Goal: Task Accomplishment & Management: Use online tool/utility

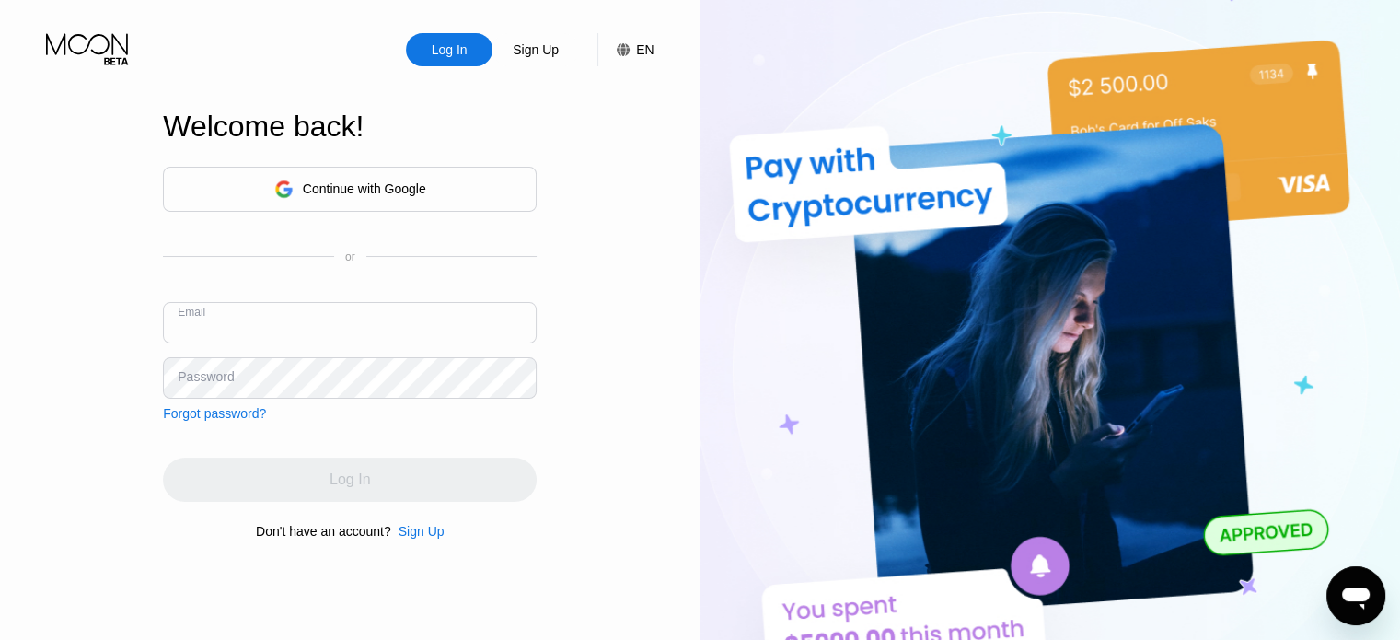
click at [303, 305] on input "text" at bounding box center [350, 322] width 374 height 41
paste input "marcohendrik4841@hotmail.com"
type input "marcohendrik4841@hotmail.com"
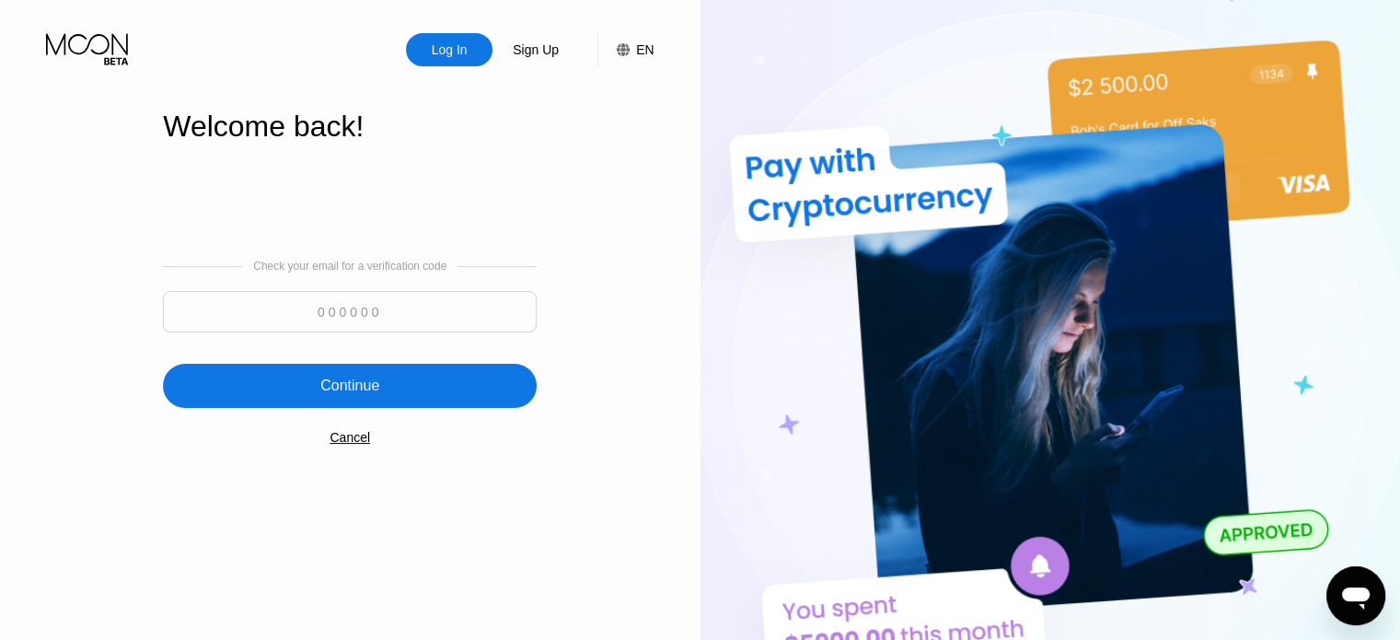
click at [404, 313] on input at bounding box center [350, 311] width 374 height 41
paste input "248853"
type input "248853"
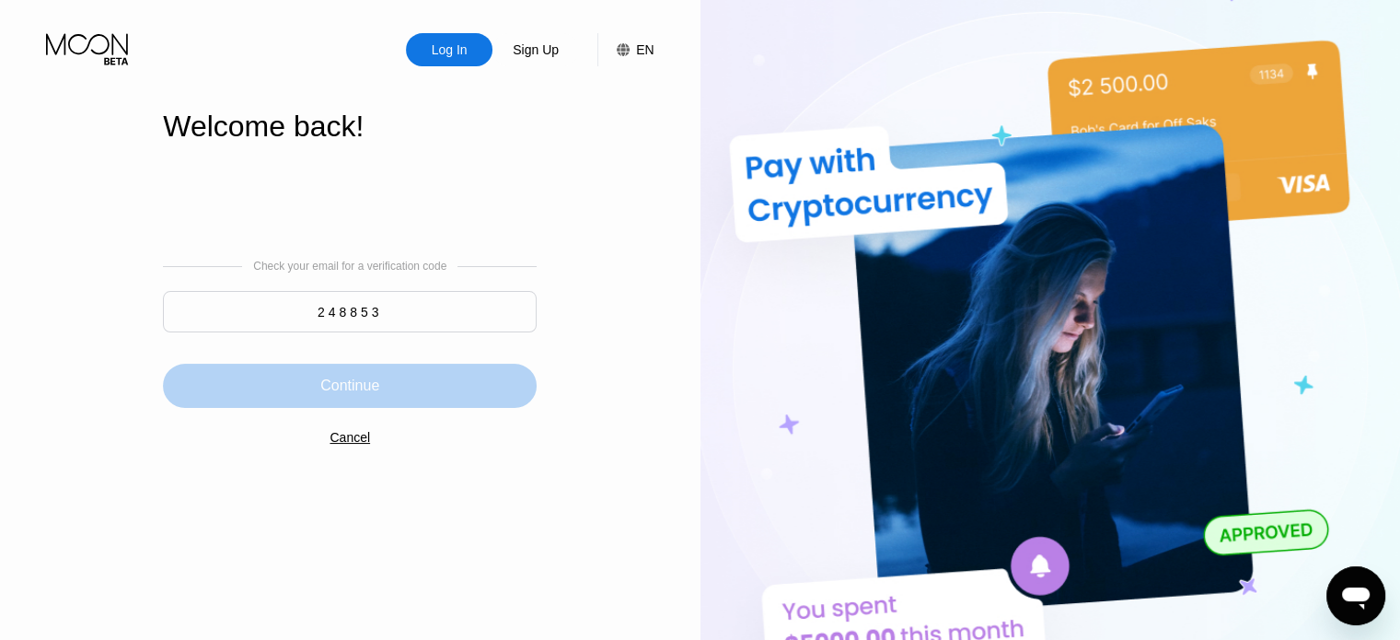
click at [332, 405] on div "Continue" at bounding box center [350, 386] width 374 height 44
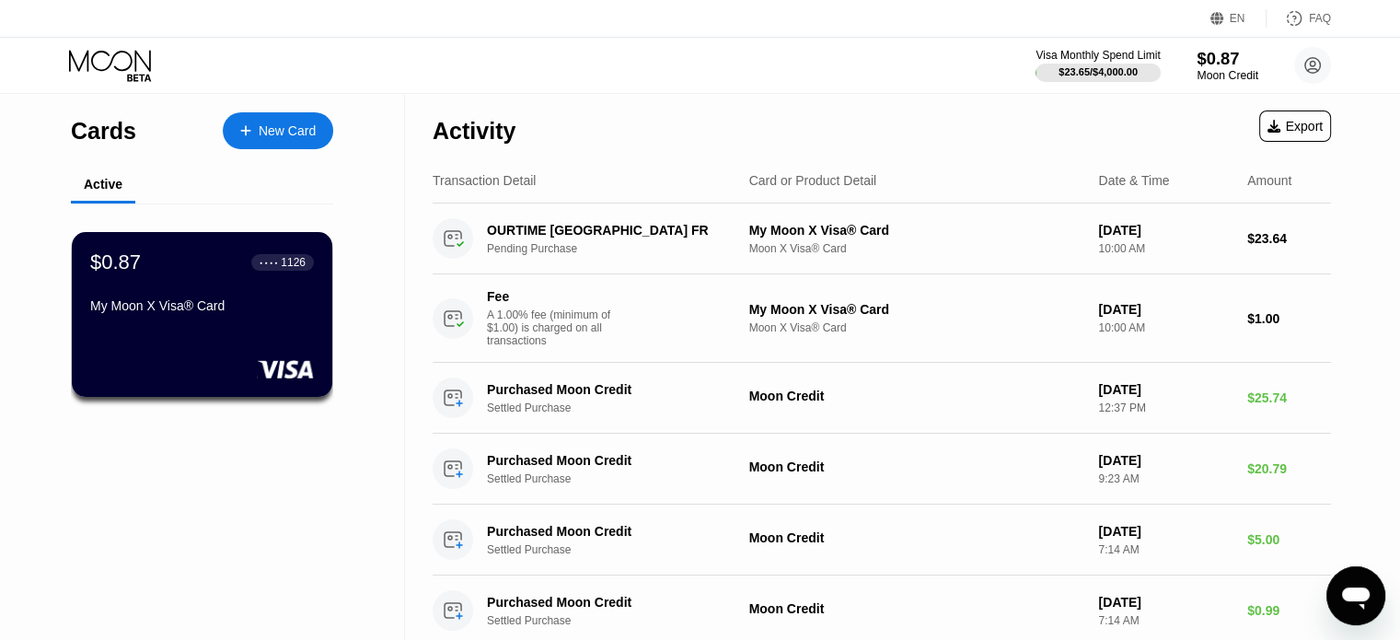
click at [1249, 52] on div "$0.87" at bounding box center [1228, 58] width 62 height 19
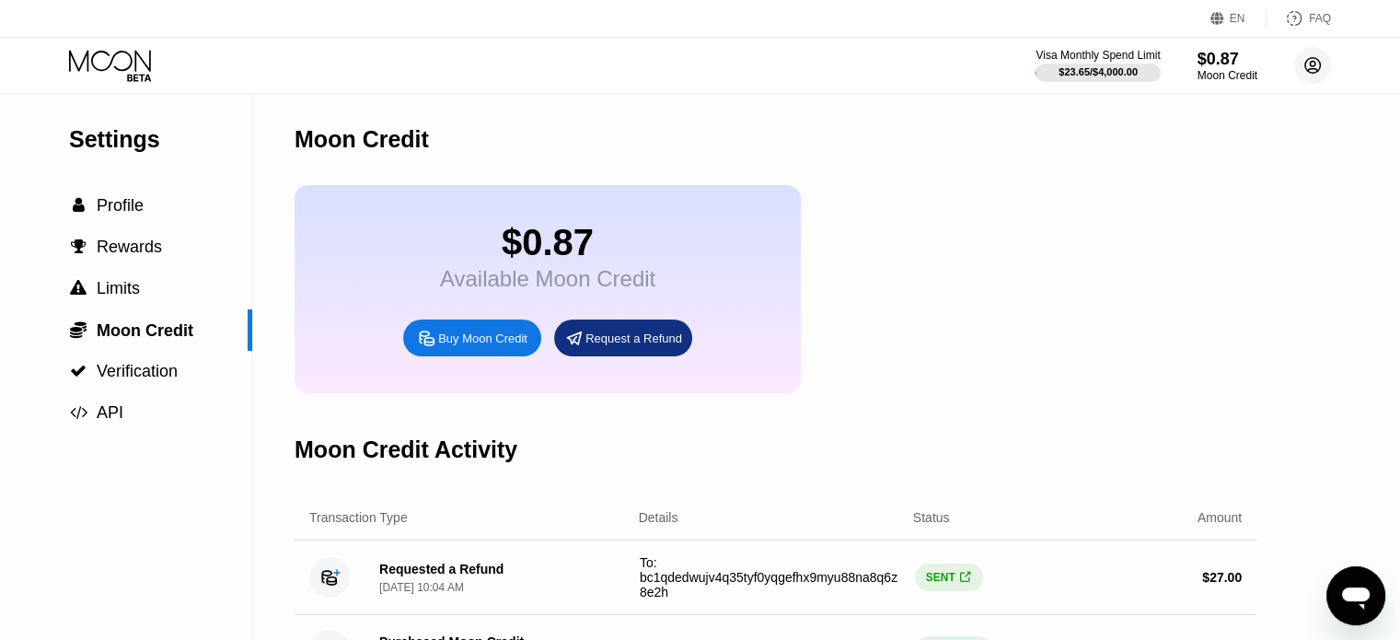
click at [1309, 67] on circle at bounding box center [1312, 65] width 37 height 37
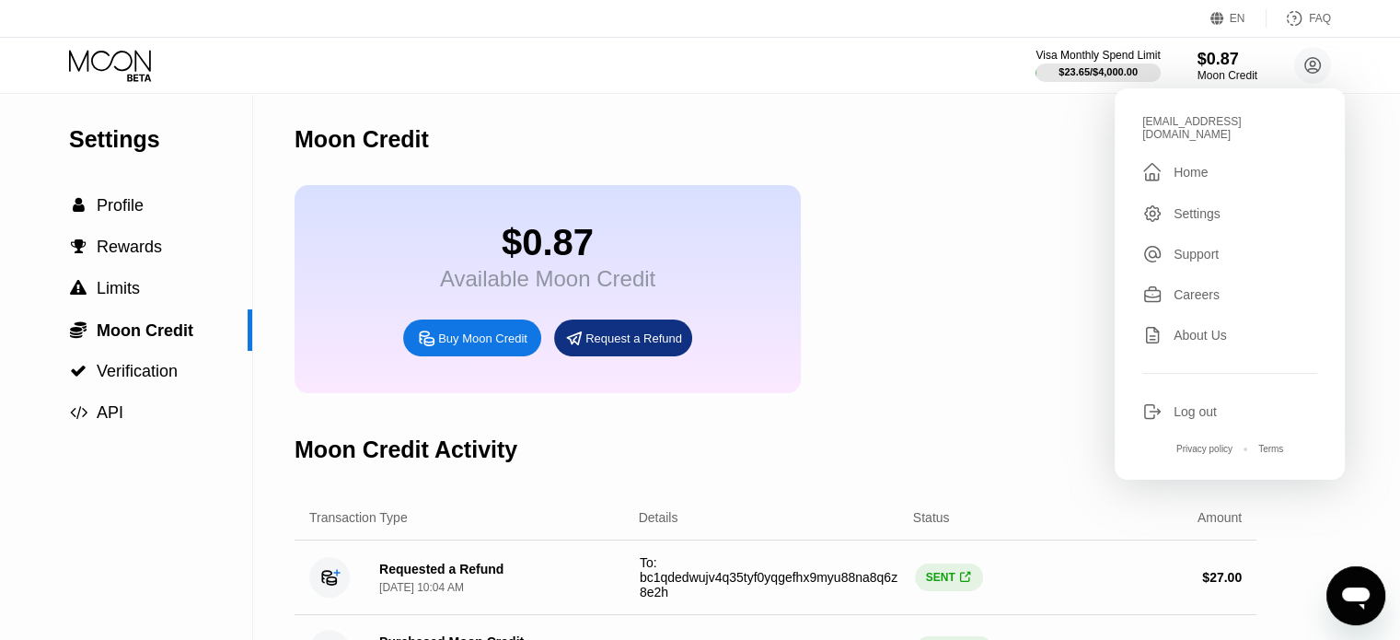
click at [1209, 404] on div "Log out" at bounding box center [1195, 411] width 43 height 15
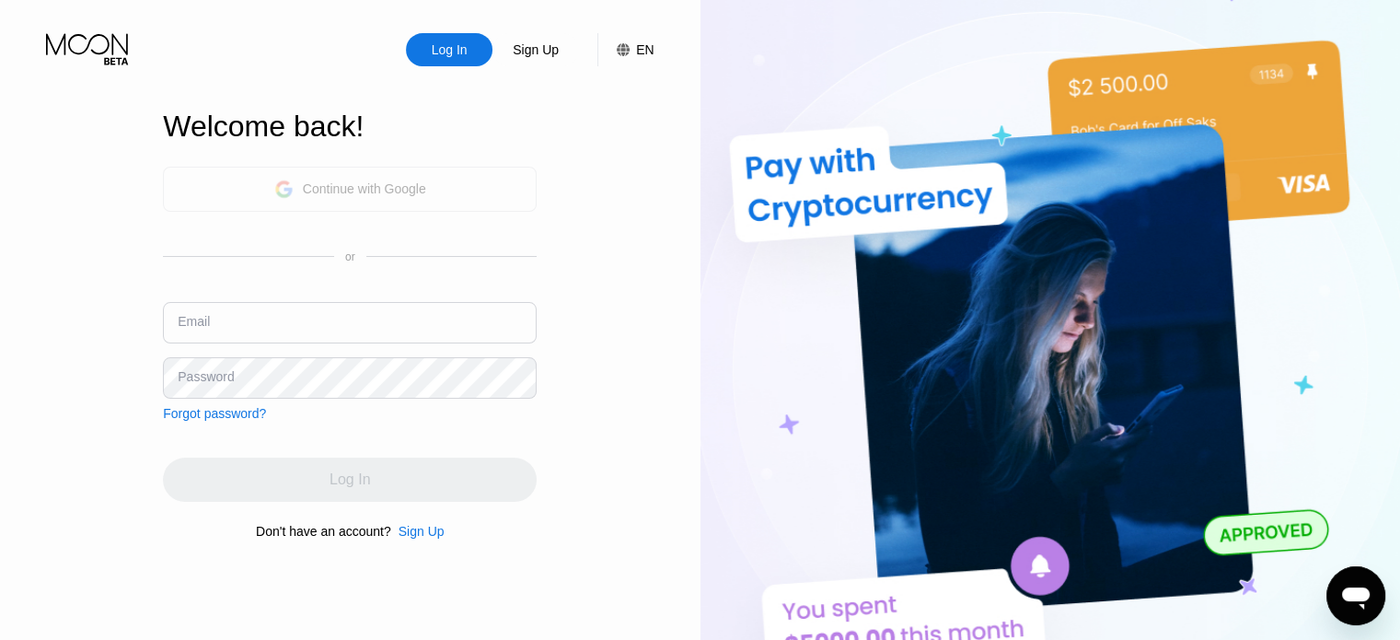
click at [331, 191] on div "Continue with Google" at bounding box center [364, 188] width 123 height 15
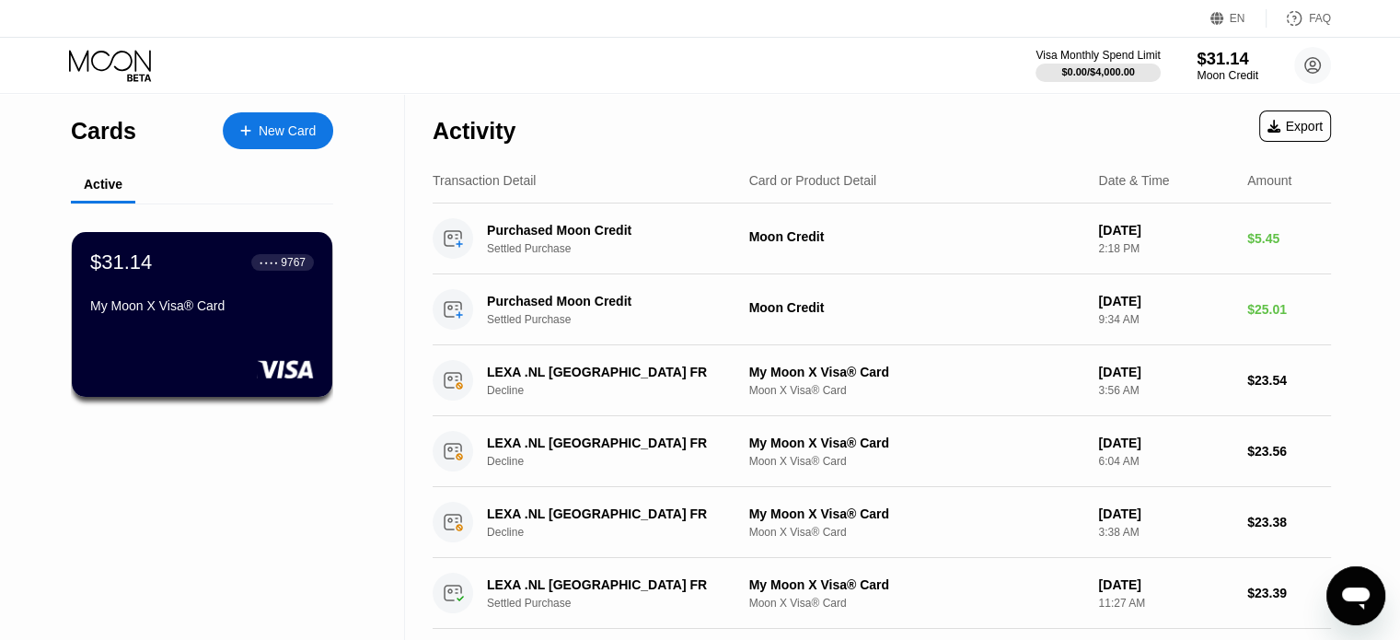
click at [1219, 66] on div "$31.14" at bounding box center [1228, 58] width 62 height 19
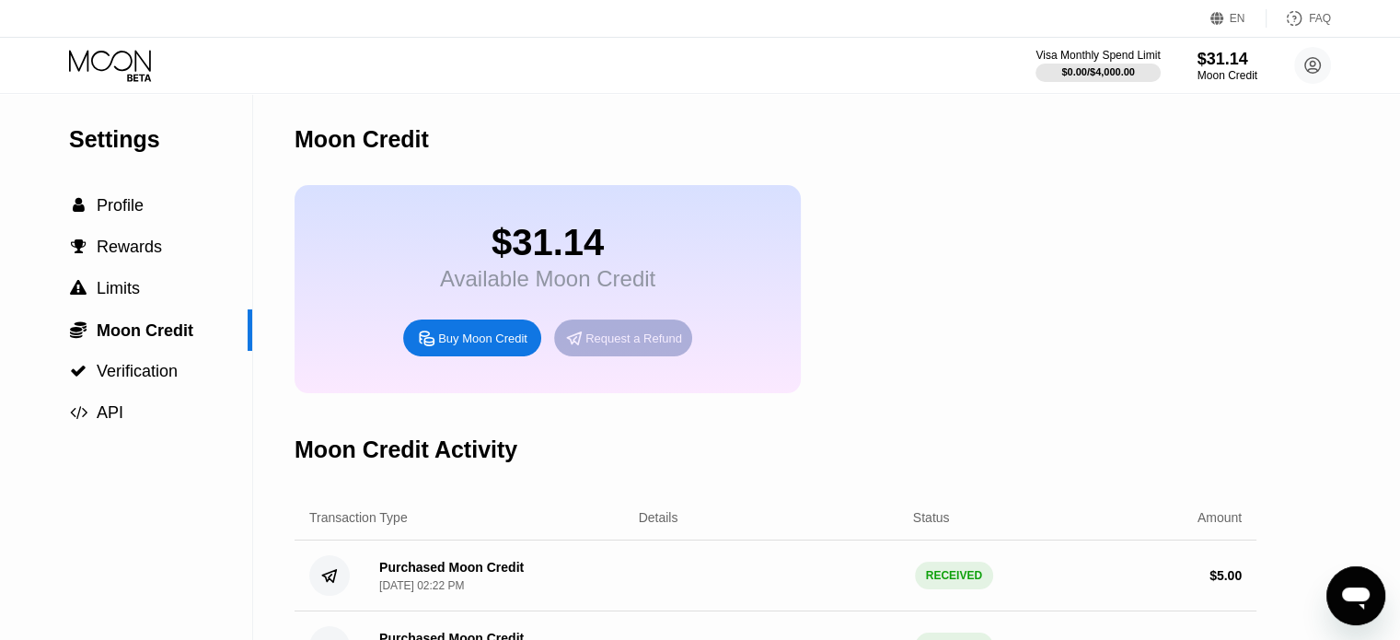
click at [610, 346] on div "Request a Refund" at bounding box center [633, 338] width 97 height 16
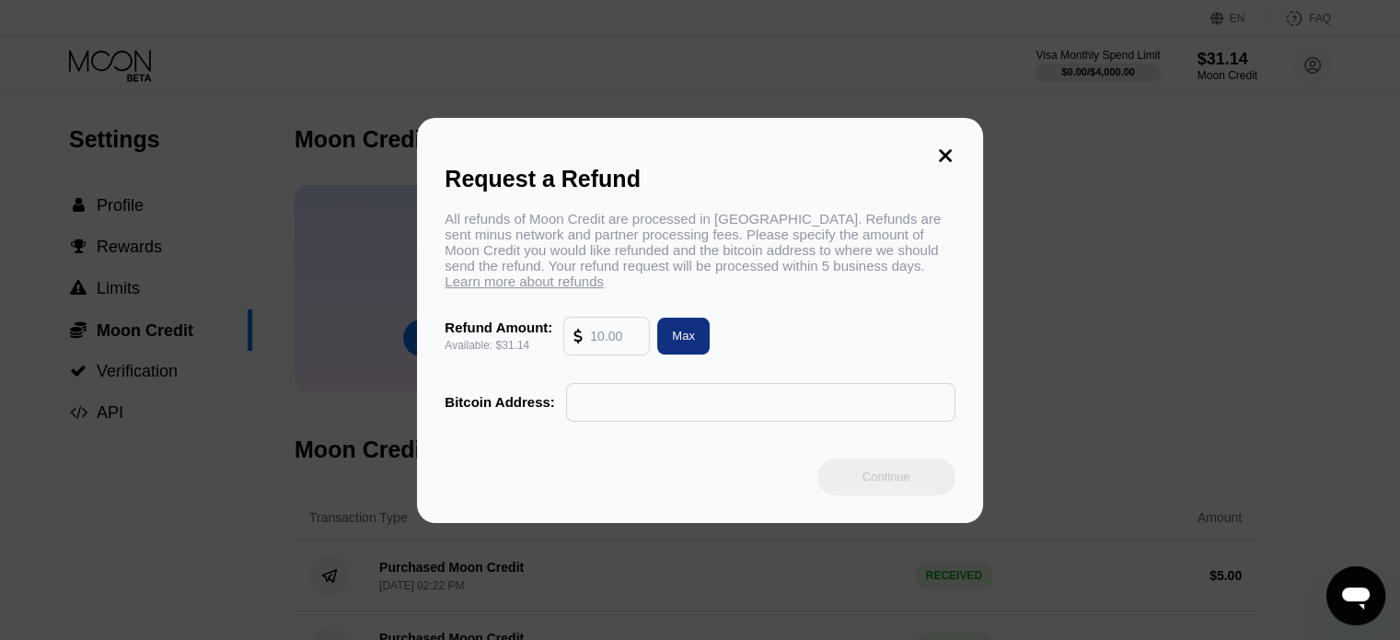
click at [608, 347] on input "text" at bounding box center [615, 336] width 50 height 37
type input "31"
click at [641, 409] on input "text" at bounding box center [760, 402] width 369 height 37
paste input "bc1qdedwujv4q35tyf0yqgefhx9myu88na8q6z8e2h"
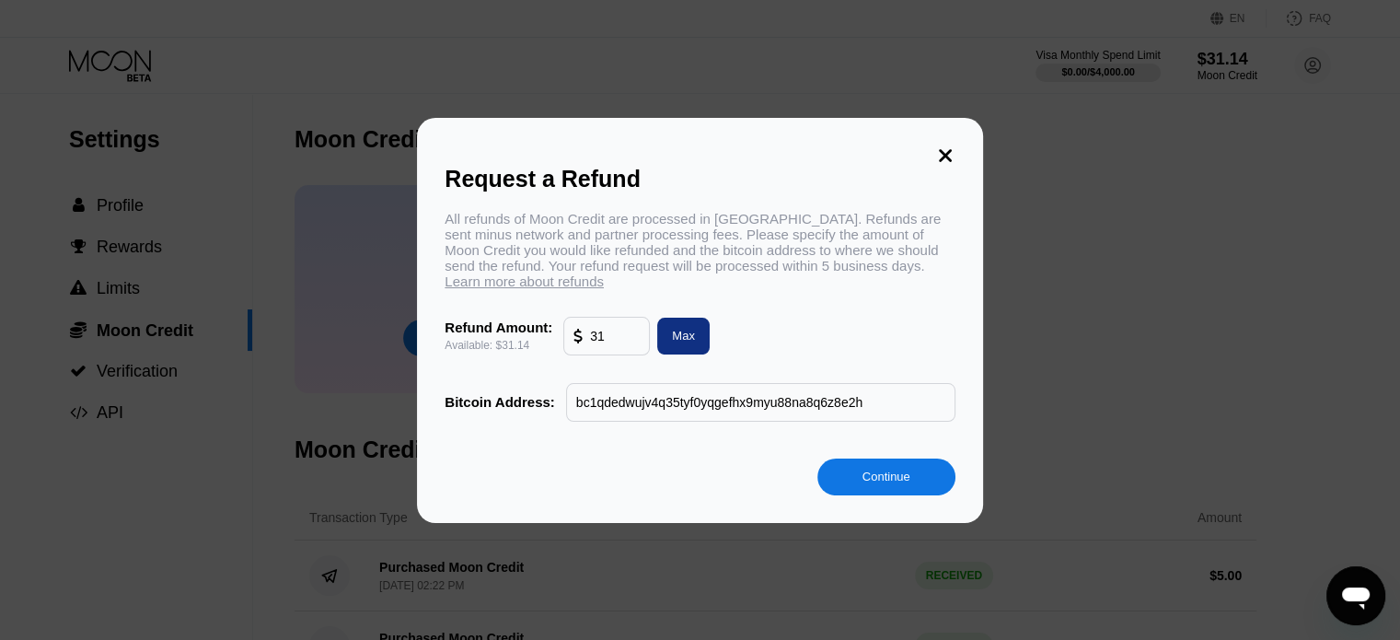
type input "bc1qdedwujv4q35tyf0yqgefhx9myu88na8q6z8e2h"
click at [861, 493] on div "Continue" at bounding box center [886, 476] width 138 height 37
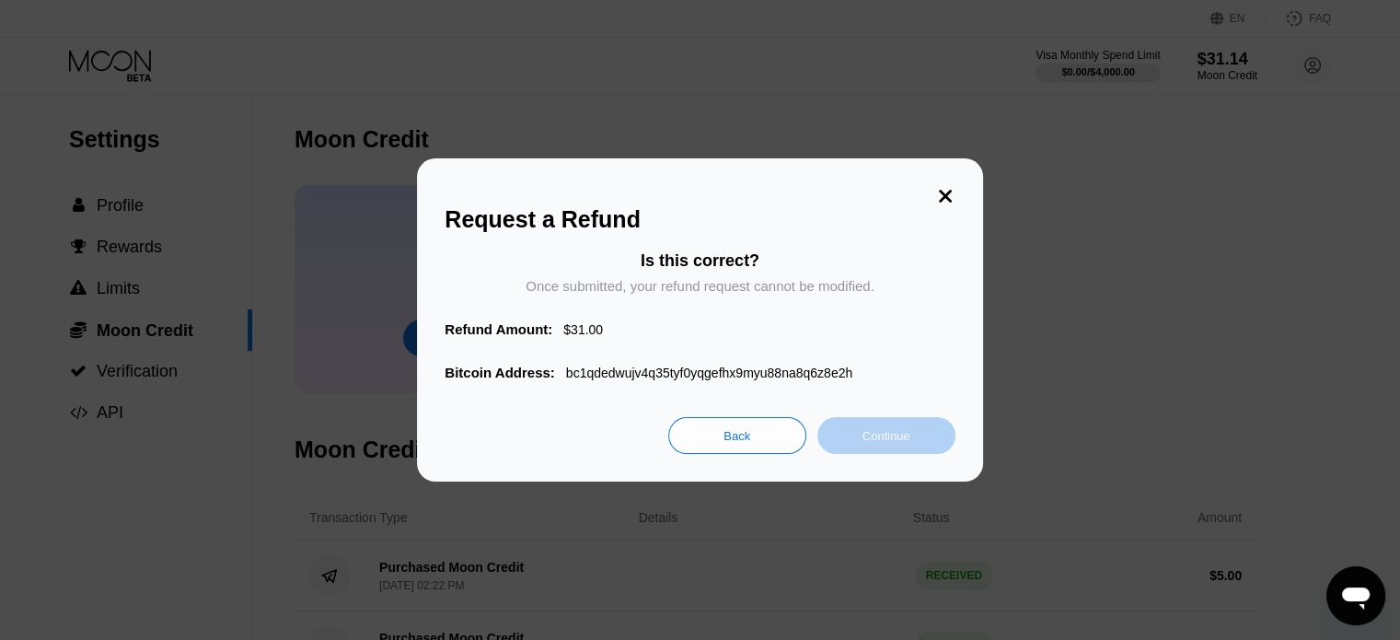
click at [882, 434] on div "Continue" at bounding box center [886, 436] width 48 height 16
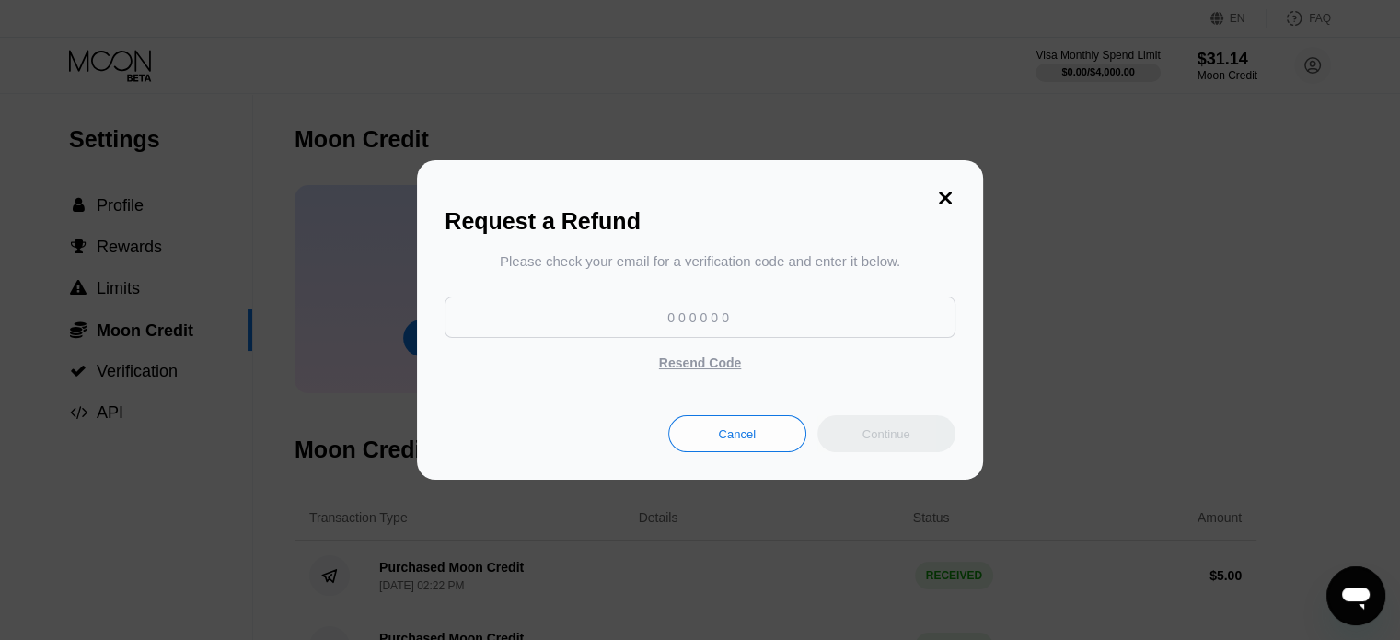
click at [689, 317] on input at bounding box center [700, 316] width 510 height 41
paste input "248853"
click at [876, 430] on div "Continue" at bounding box center [886, 434] width 48 height 16
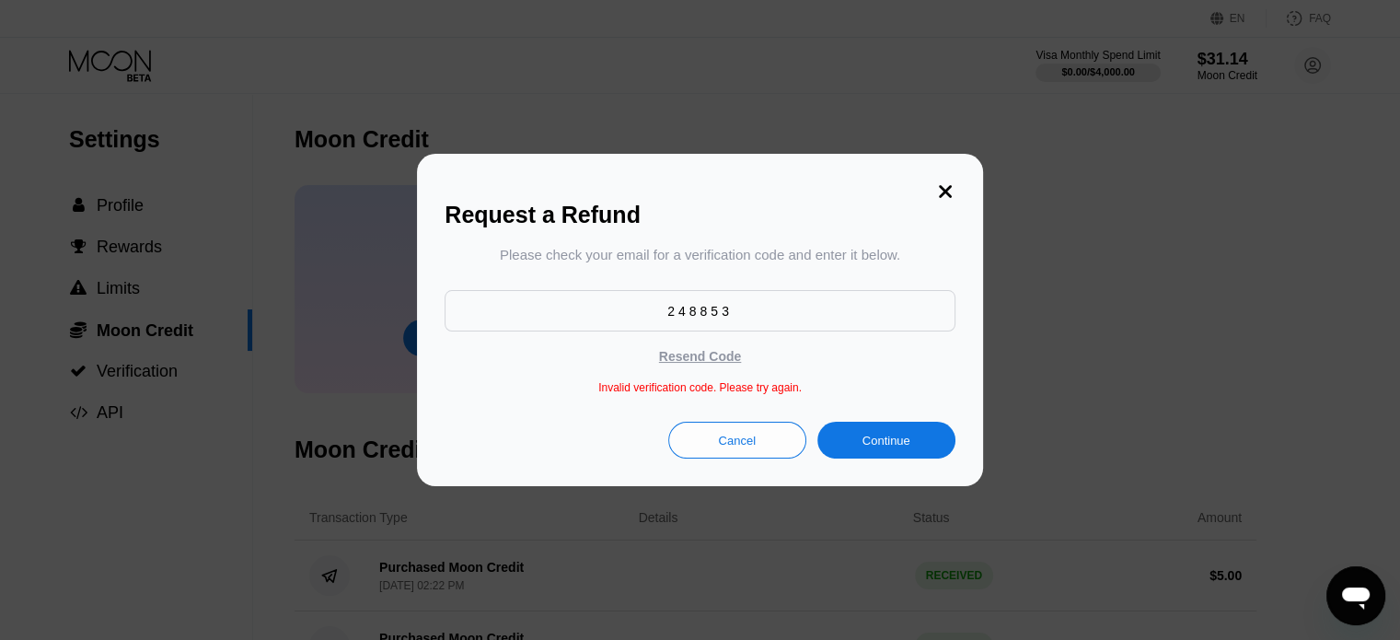
click at [700, 355] on div "Resend Code" at bounding box center [700, 356] width 82 height 17
click at [700, 323] on input "248853" at bounding box center [700, 310] width 510 height 41
paste input "501508"
click at [889, 442] on div "Continue" at bounding box center [886, 441] width 48 height 16
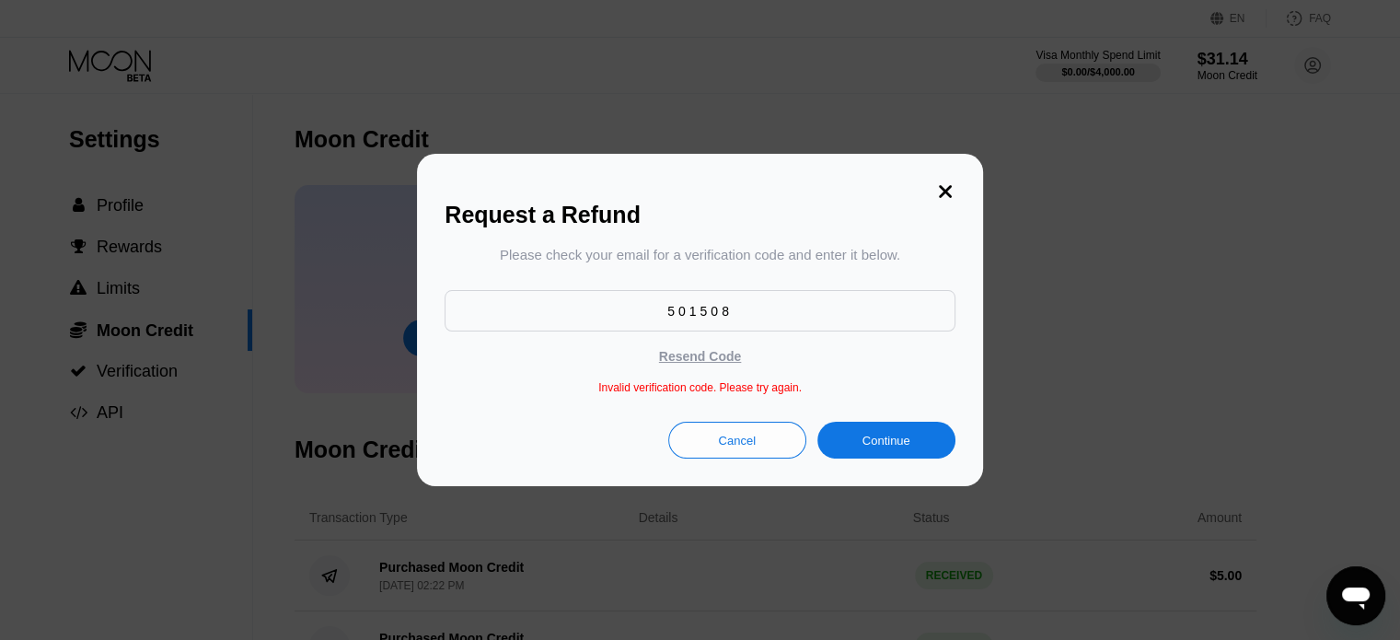
click at [648, 303] on input "501508" at bounding box center [700, 310] width 510 height 41
paste input "178110"
type input "178110"
click at [876, 434] on div "Continue" at bounding box center [886, 440] width 138 height 37
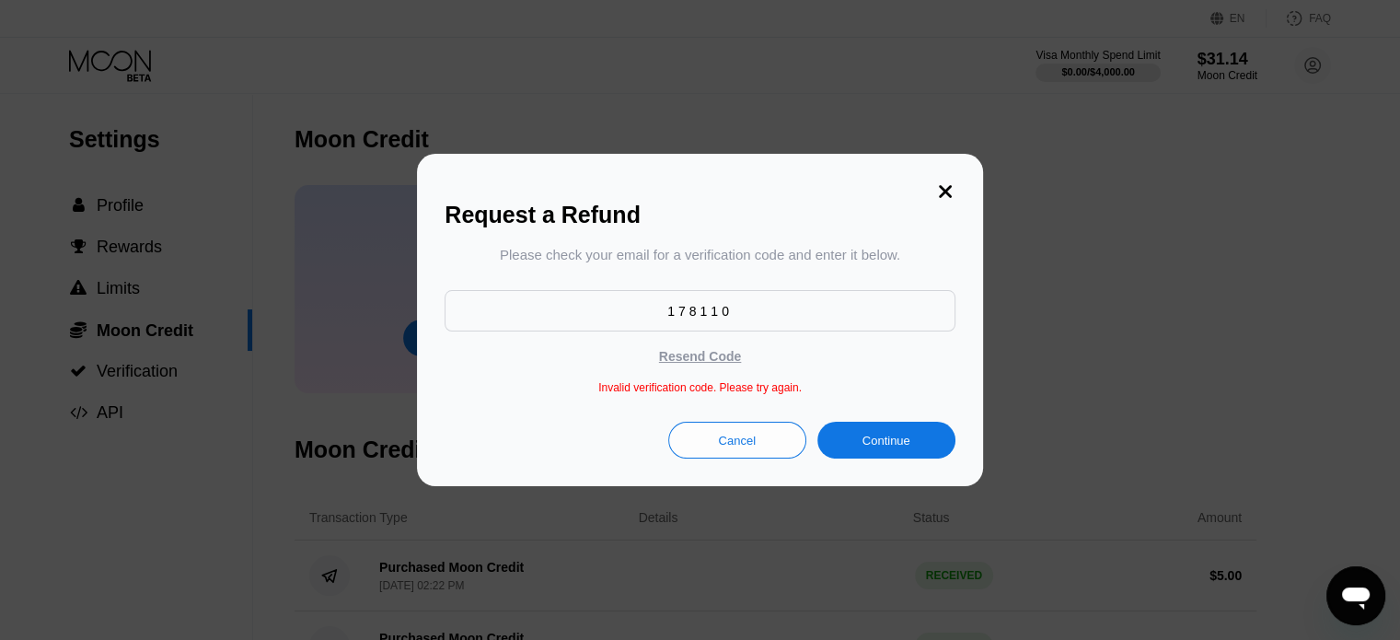
click at [876, 434] on div "Continue" at bounding box center [886, 440] width 138 height 37
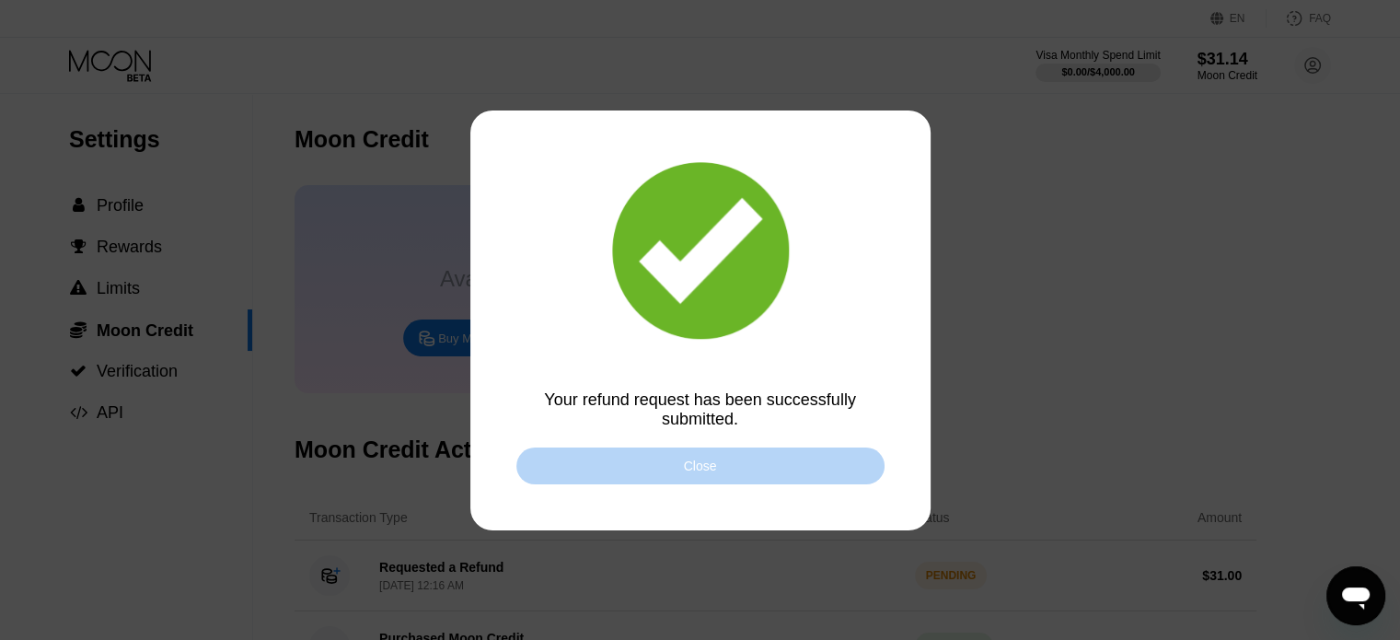
click at [733, 456] on div "Close" at bounding box center [700, 465] width 368 height 37
